Goal: Use online tool/utility

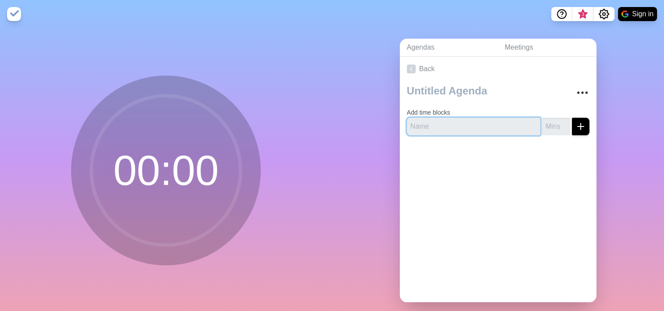
click at [461, 132] on input "text" at bounding box center [473, 127] width 133 height 18
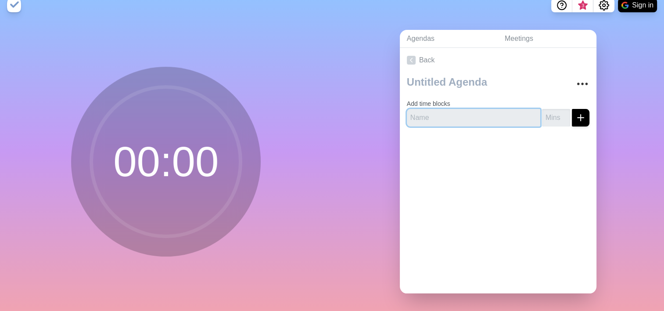
scroll to position [15, 0]
click at [518, 30] on link "Meetings" at bounding box center [546, 39] width 99 height 18
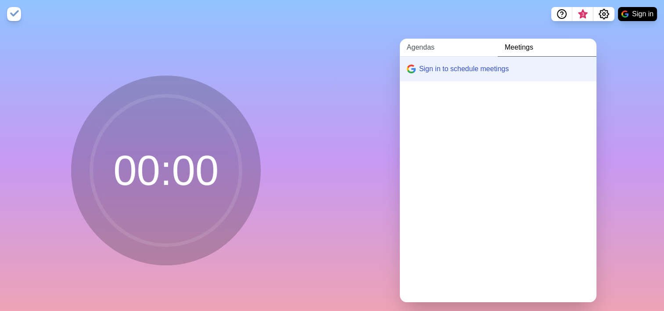
click at [431, 51] on link "Agendas" at bounding box center [449, 48] width 98 height 18
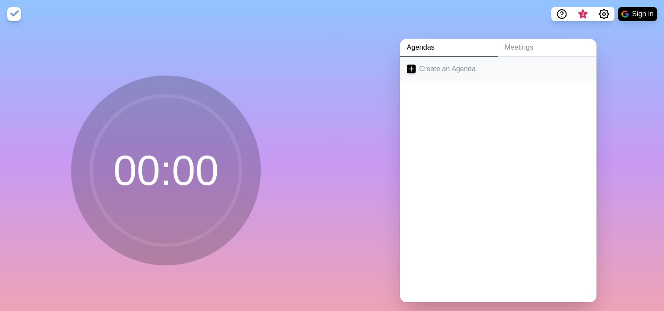
click at [461, 69] on link "Create an Agenda" at bounding box center [498, 69] width 197 height 25
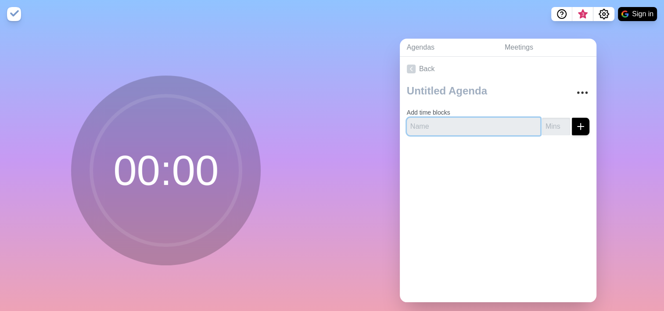
click at [454, 128] on input "text" at bounding box center [473, 127] width 133 height 18
type input "5 min"
click at [544, 129] on input "number" at bounding box center [556, 127] width 28 height 18
type input "5"
click at [579, 186] on div "Back Add time blocks 5 min 5" at bounding box center [498, 179] width 197 height 245
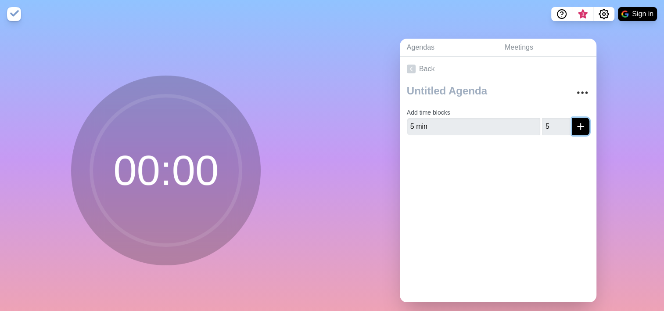
click at [575, 127] on icon "submit" at bounding box center [580, 126] width 11 height 11
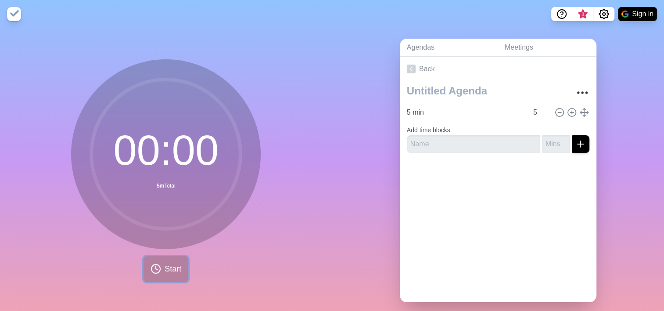
click at [172, 268] on span "Start" at bounding box center [172, 269] width 17 height 12
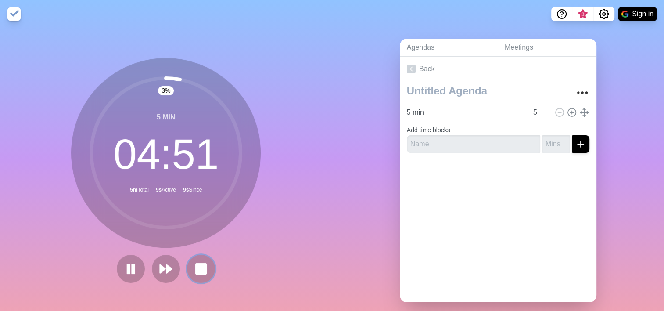
click at [205, 266] on button at bounding box center [201, 268] width 28 height 28
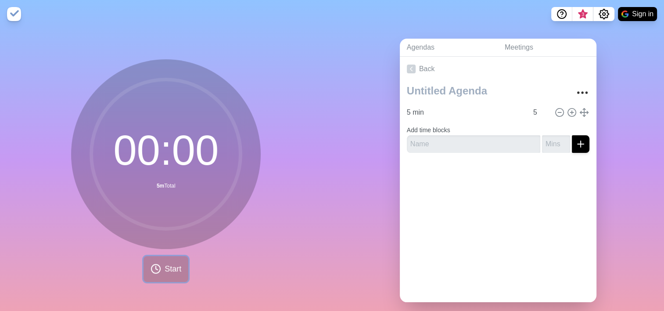
click at [169, 268] on span "Start" at bounding box center [172, 269] width 17 height 12
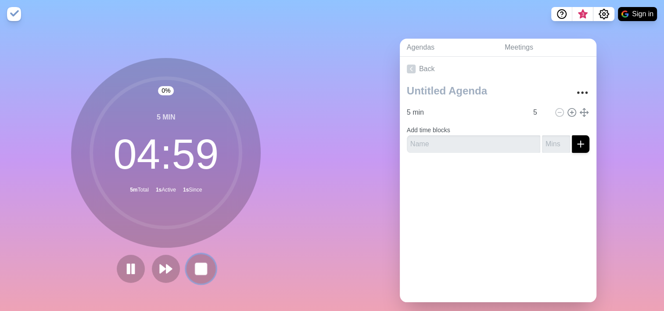
click at [201, 268] on rect at bounding box center [201, 268] width 11 height 11
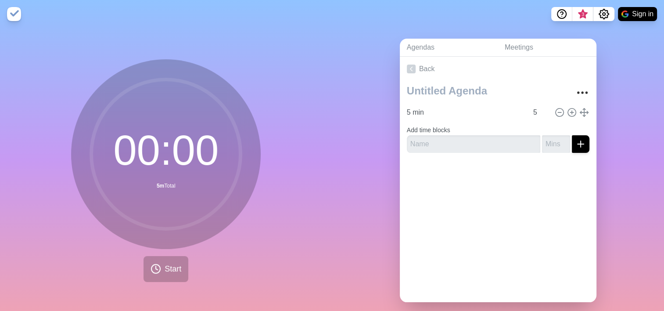
click at [16, 13] on img at bounding box center [14, 14] width 14 height 14
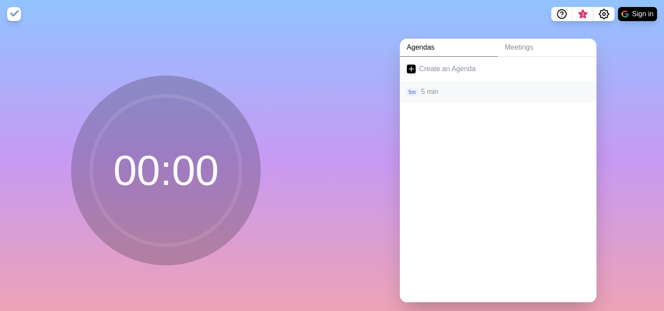
click at [426, 94] on p "5 min" at bounding box center [505, 91] width 168 height 11
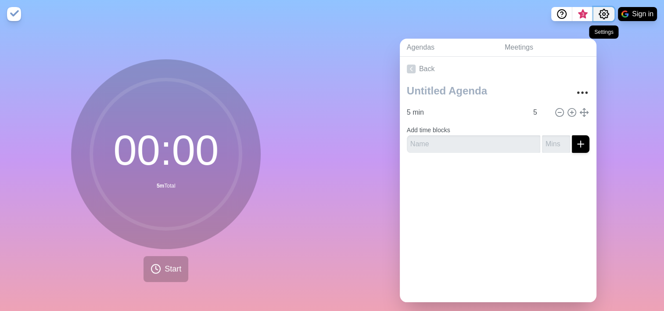
click at [602, 16] on icon "Settings" at bounding box center [603, 14] width 11 height 11
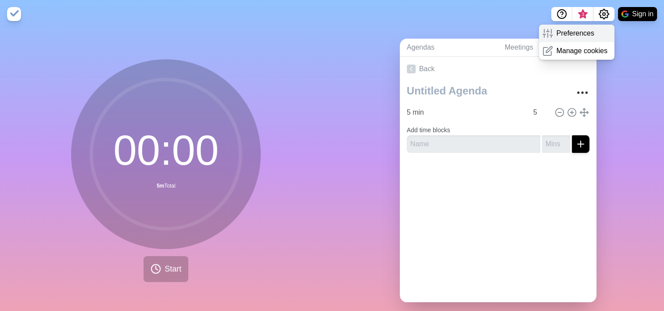
click at [592, 32] on div "Preferences" at bounding box center [577, 34] width 76 height 18
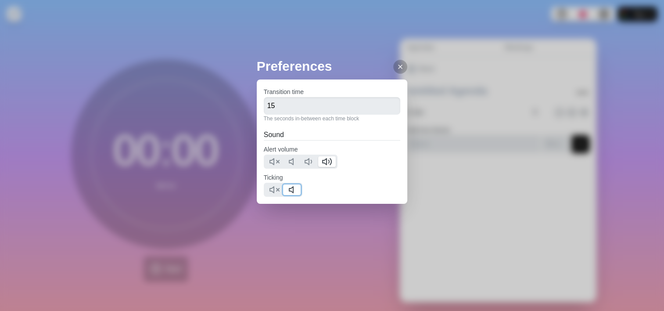
click at [295, 188] on icon at bounding box center [293, 189] width 11 height 11
click at [397, 68] on icon at bounding box center [400, 66] width 7 height 7
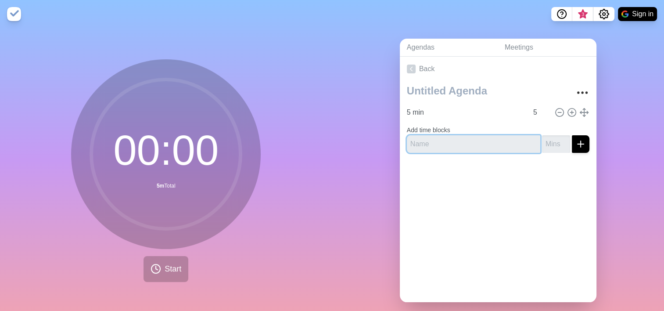
click at [488, 139] on input "text" at bounding box center [473, 144] width 133 height 18
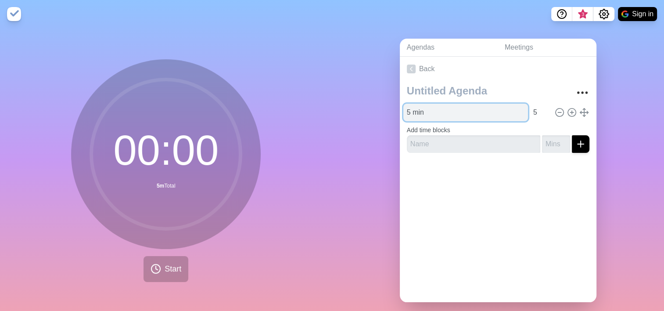
click at [496, 109] on input "5 min" at bounding box center [465, 113] width 125 height 18
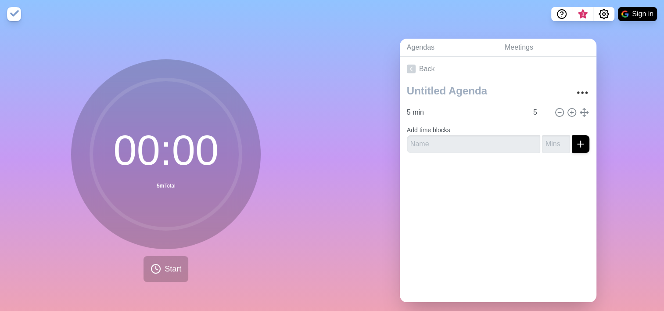
click at [149, 165] on circle at bounding box center [165, 153] width 149 height 149
click at [153, 269] on icon at bounding box center [155, 268] width 11 height 11
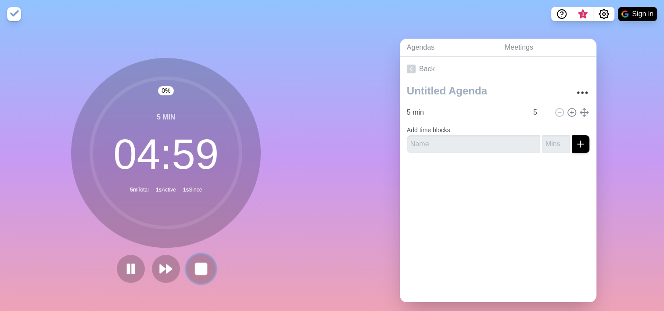
click at [197, 266] on rect at bounding box center [201, 268] width 11 height 11
